Goal: Task Accomplishment & Management: Use online tool/utility

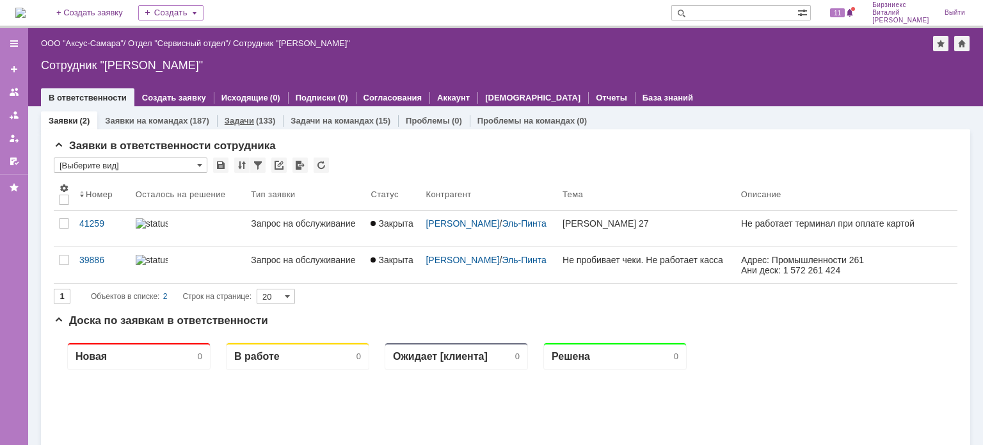
click at [246, 125] on link "Задачи" at bounding box center [239, 121] width 29 height 10
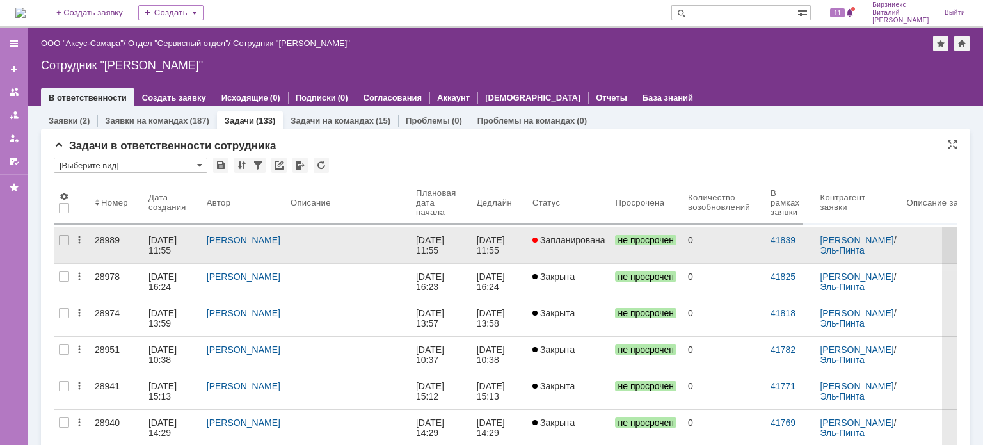
click at [285, 244] on link at bounding box center [347, 245] width 125 height 36
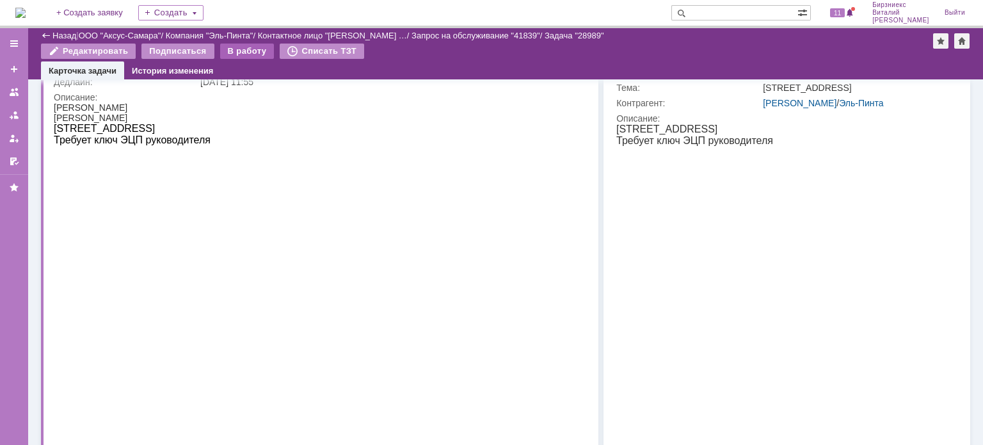
click at [243, 49] on div "В работу" at bounding box center [247, 51] width 54 height 15
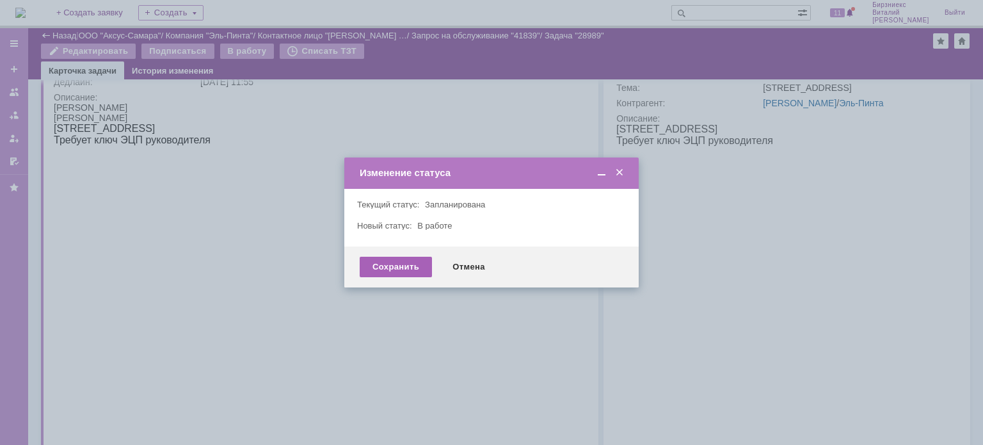
click at [395, 261] on div "Сохранить" at bounding box center [396, 267] width 72 height 20
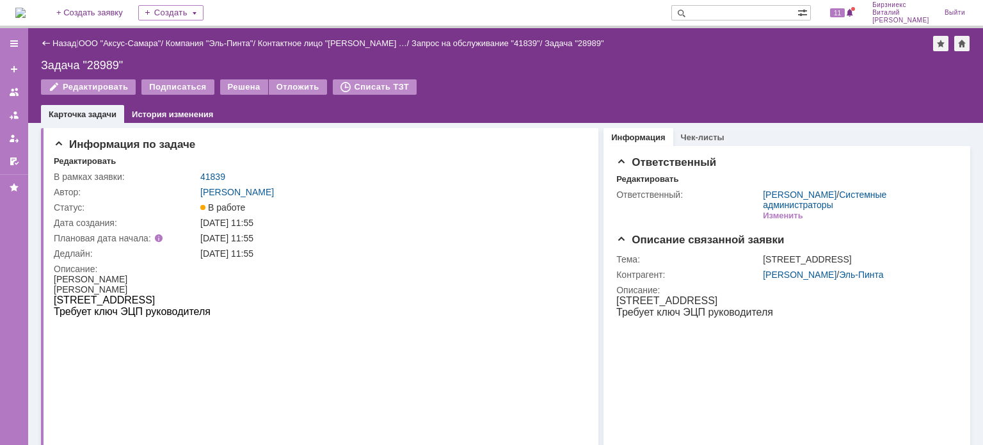
drag, startPoint x: 66, startPoint y: 44, endPoint x: 71, endPoint y: 48, distance: 6.8
click at [65, 44] on link "Назад" at bounding box center [64, 43] width 24 height 10
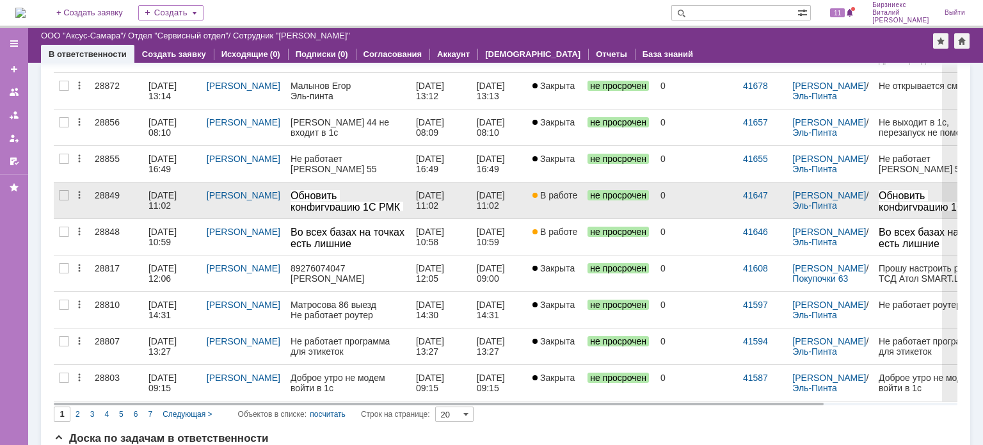
click at [173, 194] on div "[DATE] 11:02" at bounding box center [163, 200] width 31 height 20
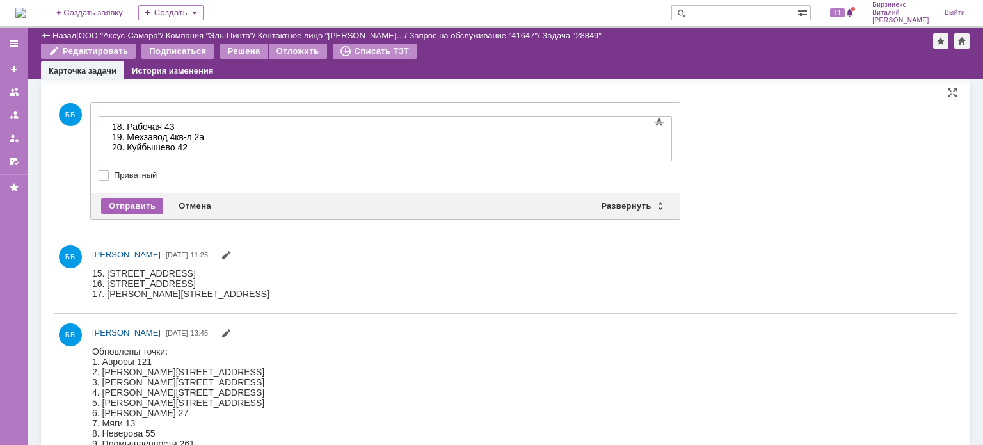
click at [134, 205] on div "Отправить" at bounding box center [132, 205] width 62 height 15
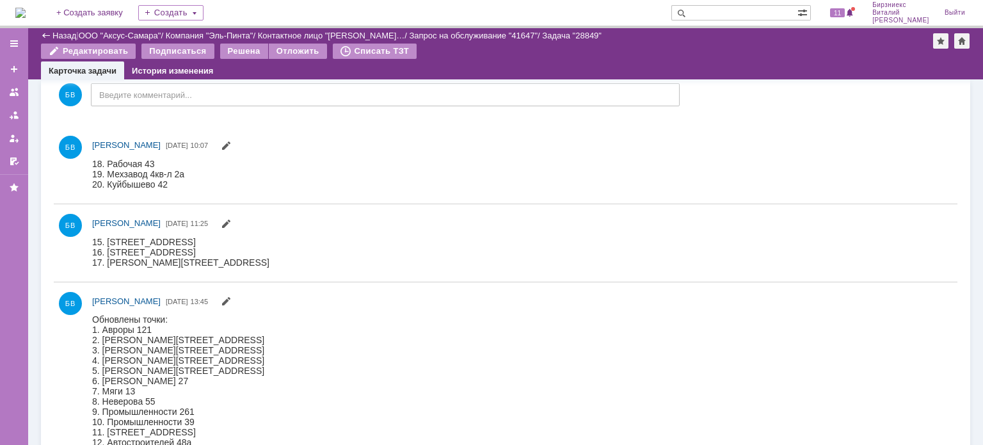
scroll to position [266, 0]
